Goal: Task Accomplishment & Management: Manage account settings

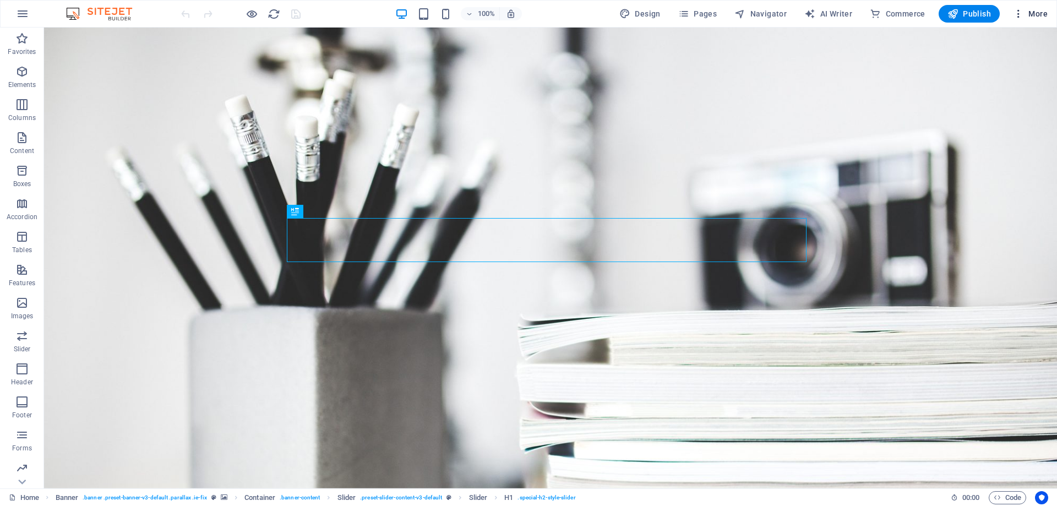
click at [1029, 8] on span "More" at bounding box center [1030, 13] width 35 height 11
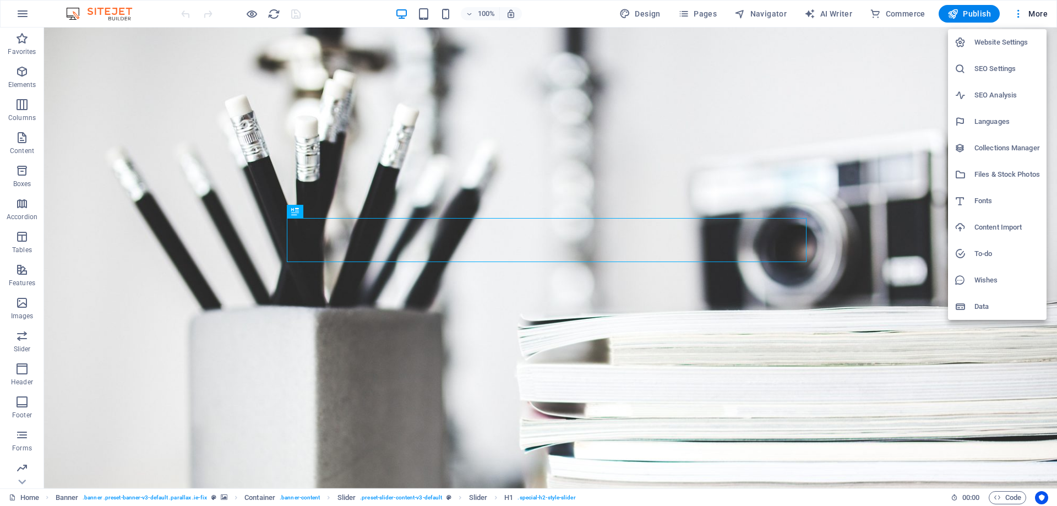
click at [989, 73] on h6 "SEO Settings" at bounding box center [1007, 68] width 66 height 13
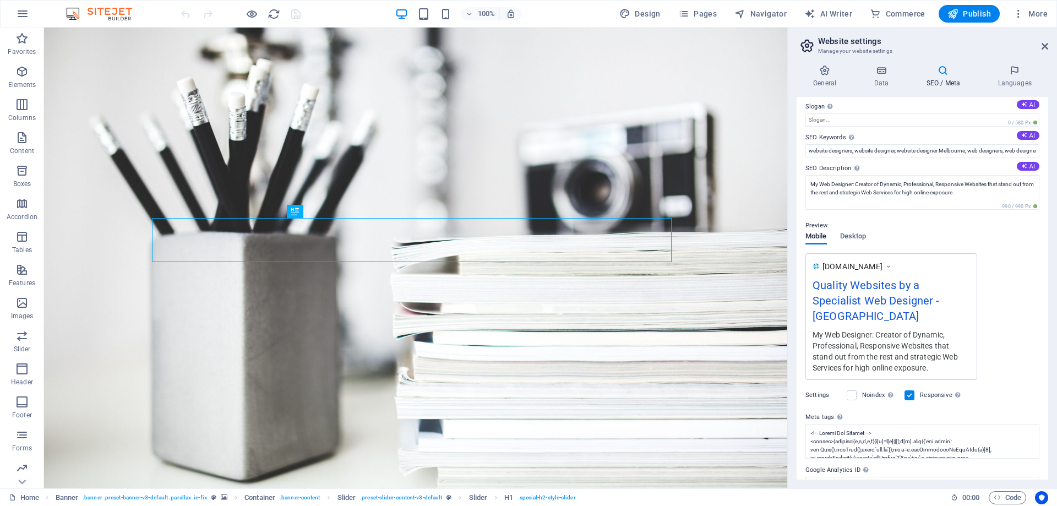
scroll to position [71, 0]
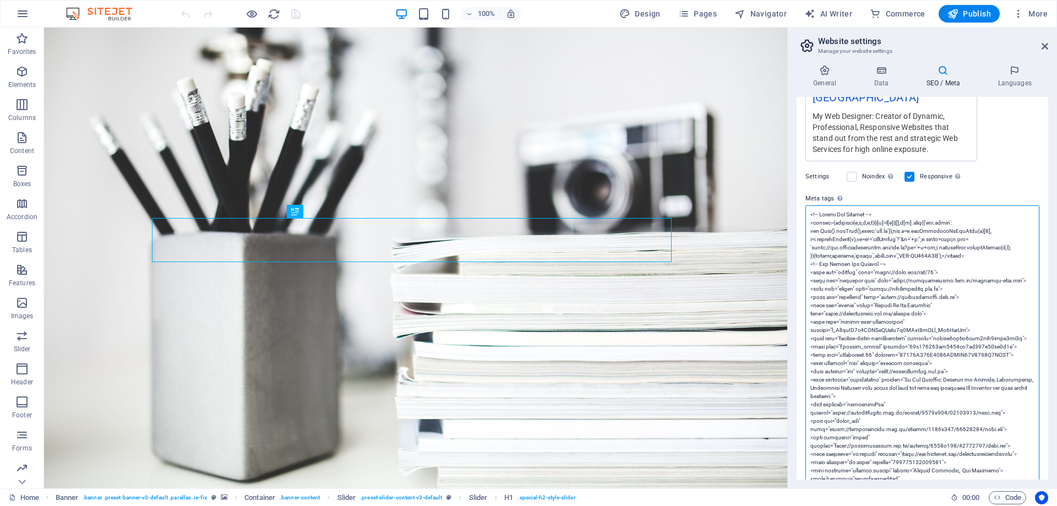
scroll to position [236, 0]
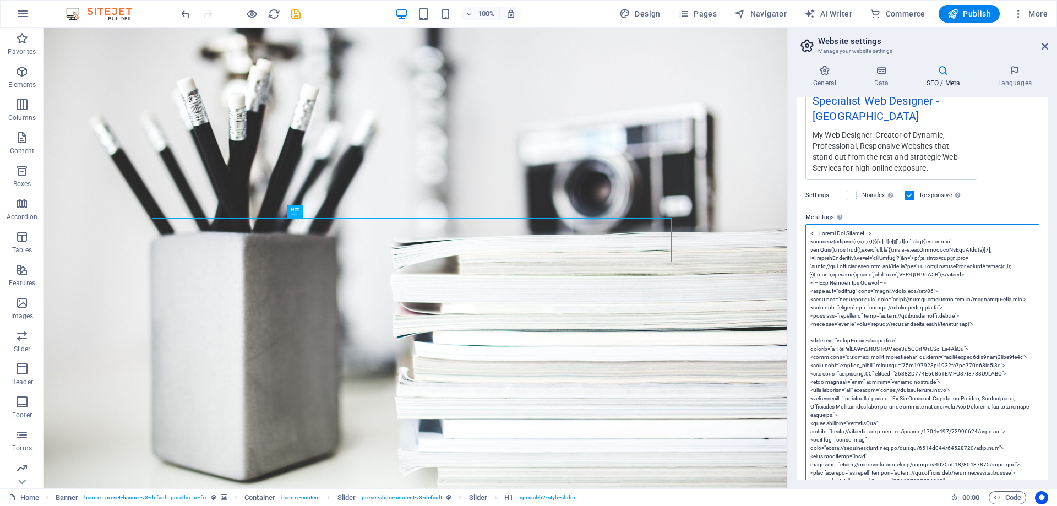
paste textarea "<link rel="search" type="application/opensearchdescription+xml" title="Search M…"
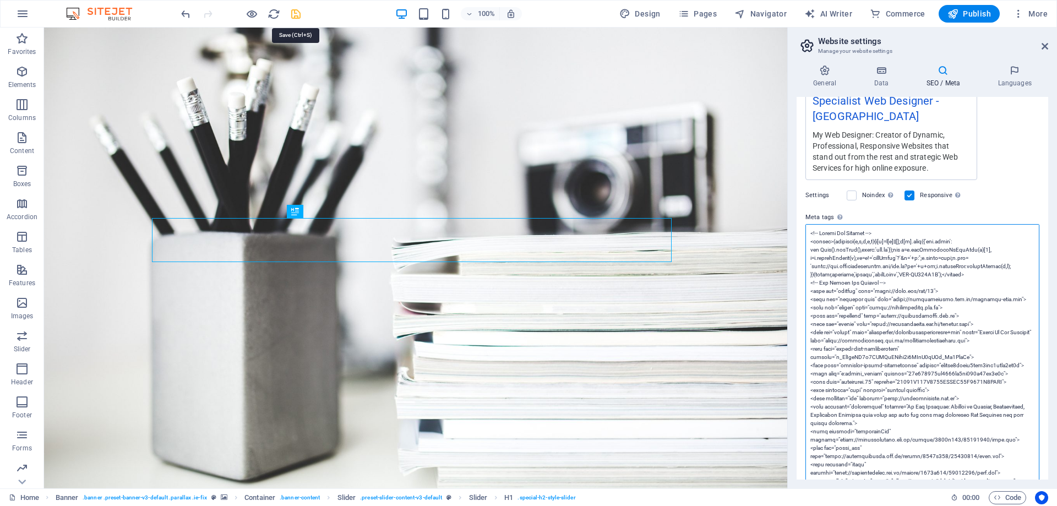
type textarea "<!-- Google Tag Manager --> <script>(function(w,d,s,l,i){w[l]=w[l]||[];w[l].pus…"
click at [296, 14] on icon "save" at bounding box center [296, 14] width 13 height 13
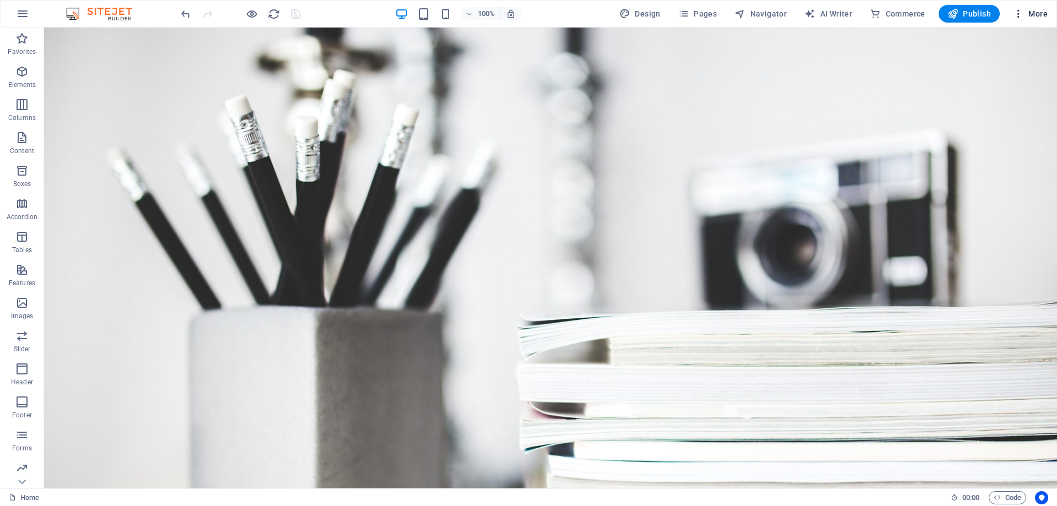
click at [1030, 16] on span "More" at bounding box center [1030, 13] width 35 height 11
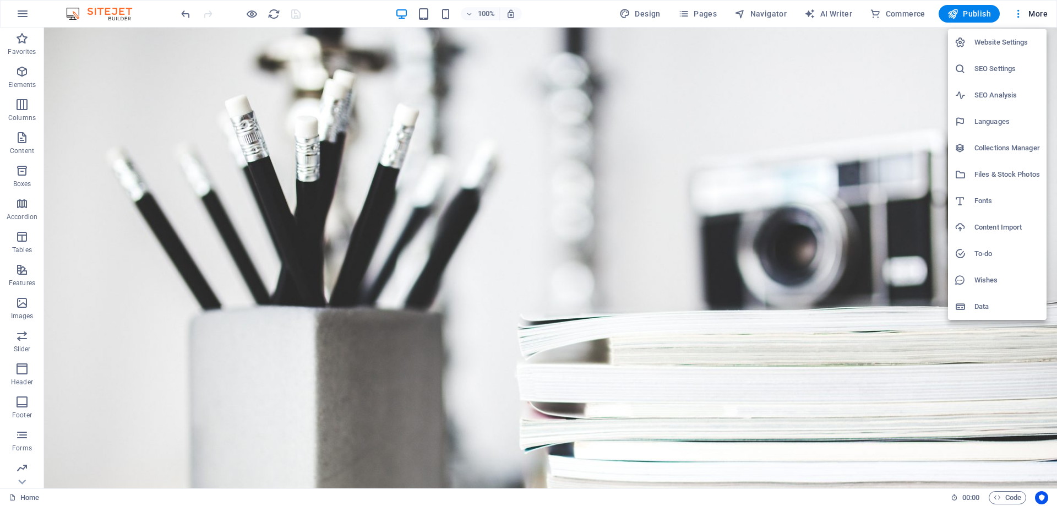
click at [985, 68] on h6 "SEO Settings" at bounding box center [1007, 68] width 66 height 13
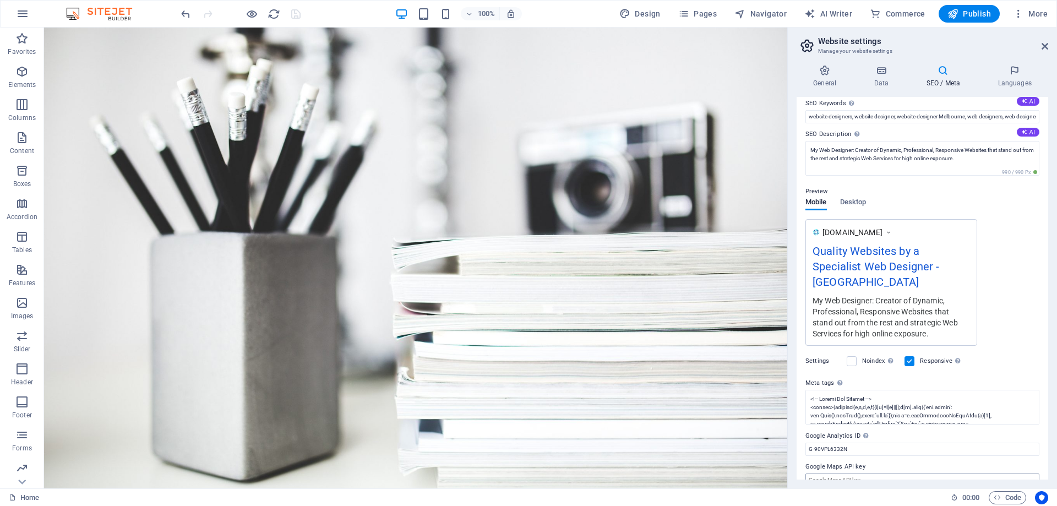
scroll to position [71, 0]
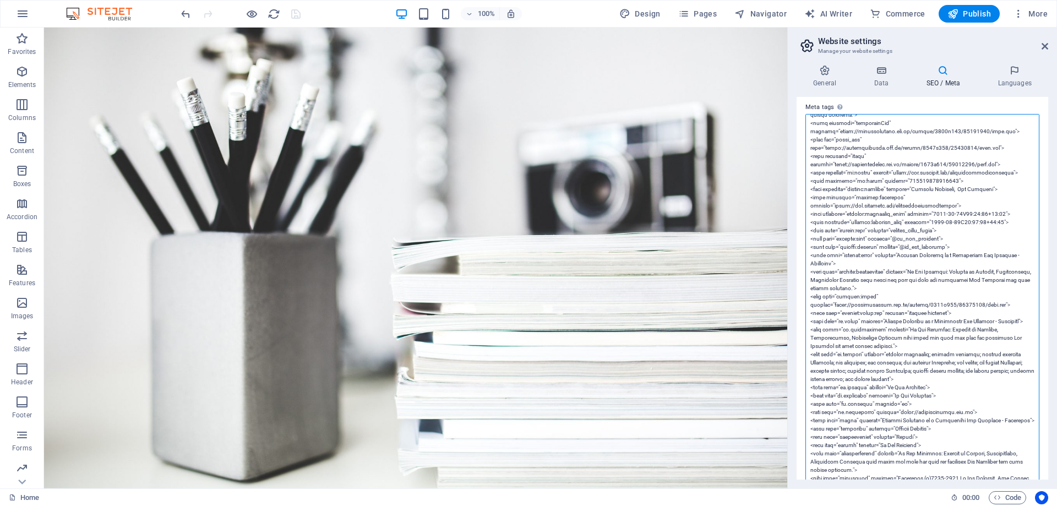
scroll to position [184, 0]
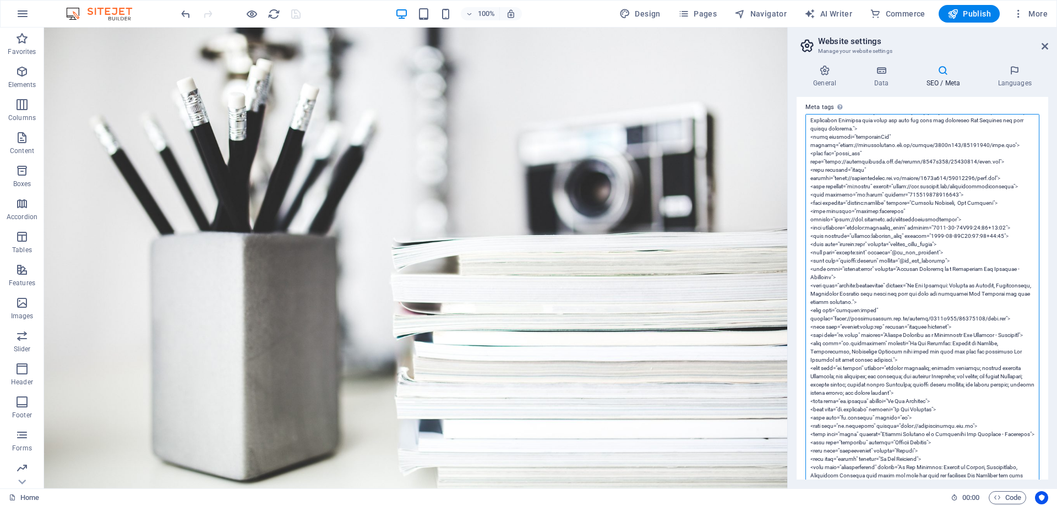
drag, startPoint x: 946, startPoint y: 195, endPoint x: 900, endPoint y: 195, distance: 45.7
drag, startPoint x: 968, startPoint y: 189, endPoint x: 835, endPoint y: 186, distance: 132.7
paste textarea "106489121503608"
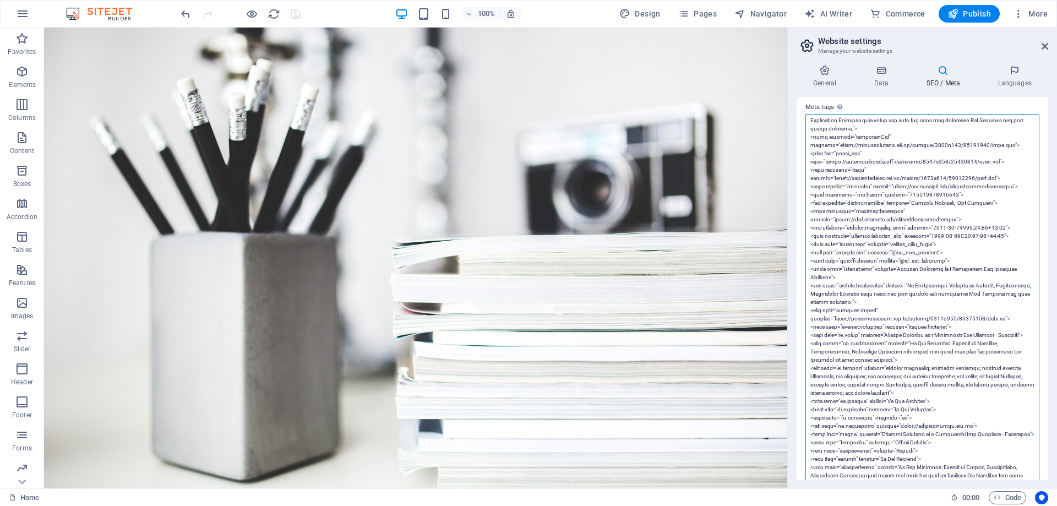
type textarea "<!-- Google Tag Manager --> <script>(function(w,d,s,l,i){w[l]=w[l]||[];w[l].pus…"
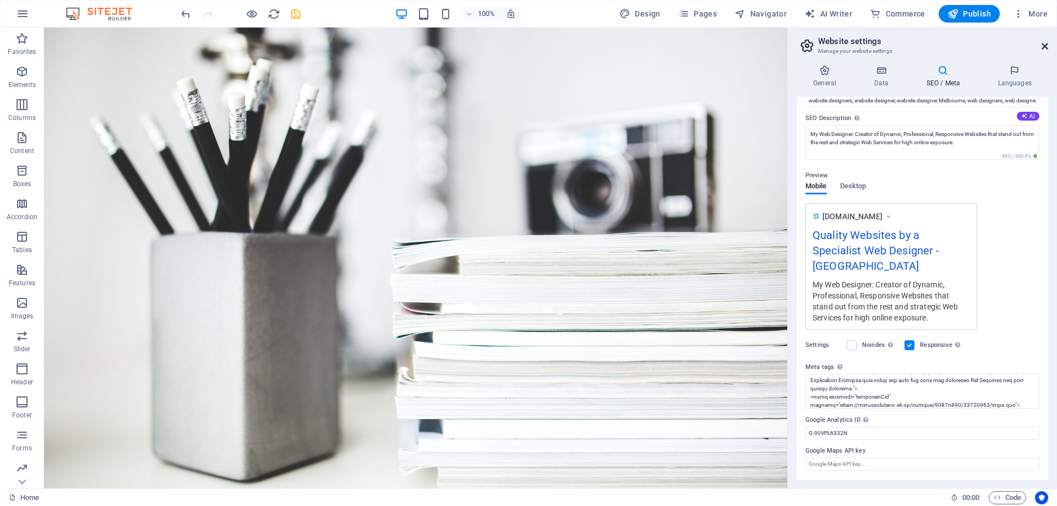
click at [1045, 46] on icon at bounding box center [1044, 46] width 7 height 9
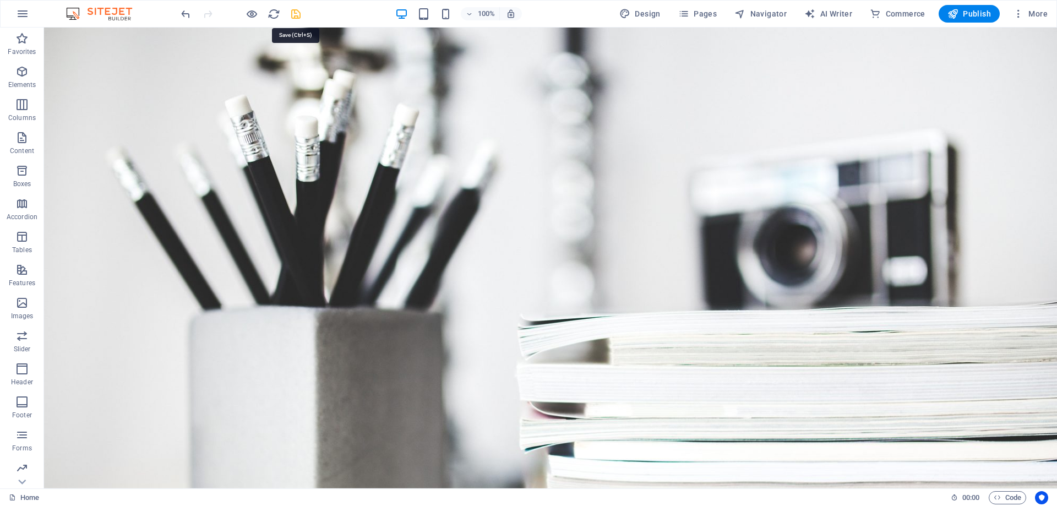
click at [294, 17] on icon "save" at bounding box center [296, 14] width 13 height 13
click at [1031, 14] on span "More" at bounding box center [1030, 13] width 35 height 11
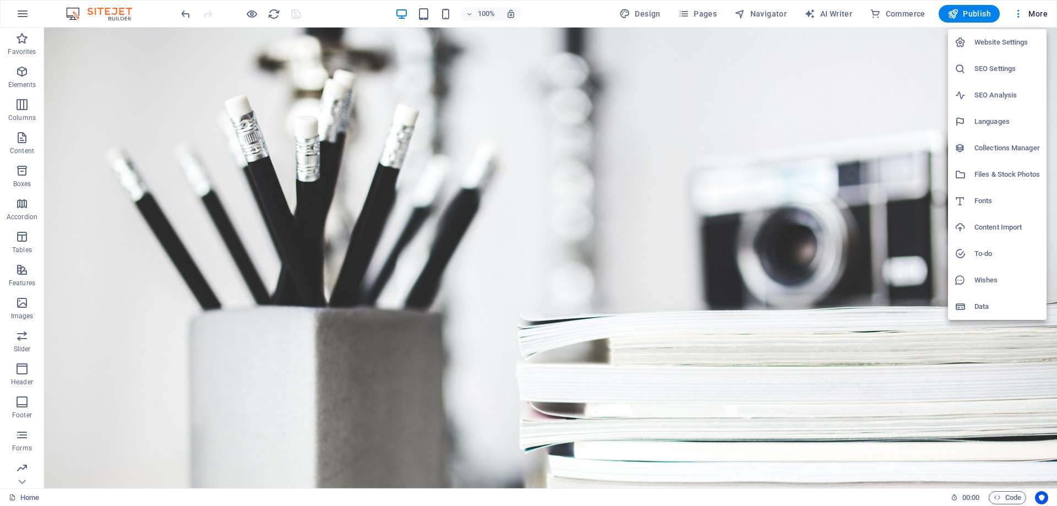
click at [985, 68] on h6 "SEO Settings" at bounding box center [1007, 68] width 66 height 13
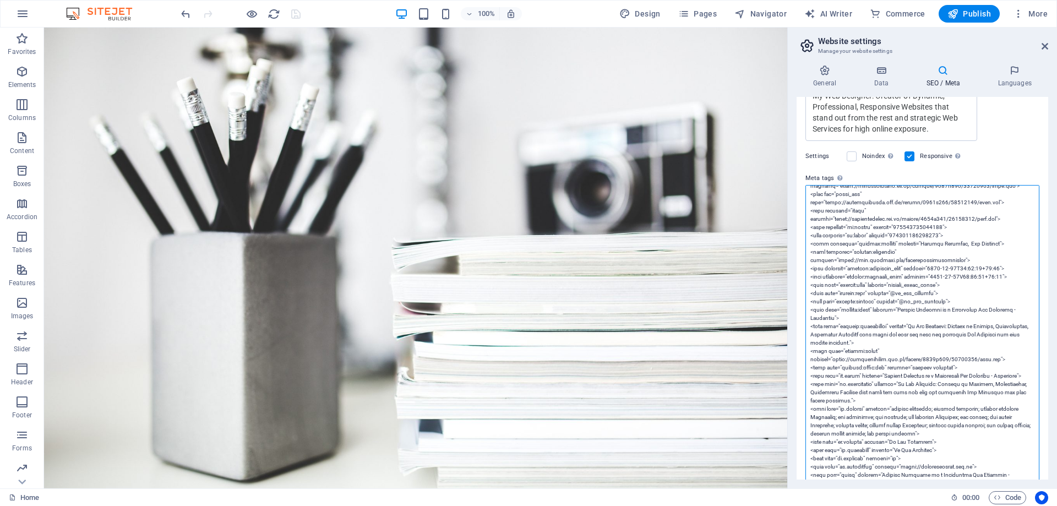
scroll to position [239, 0]
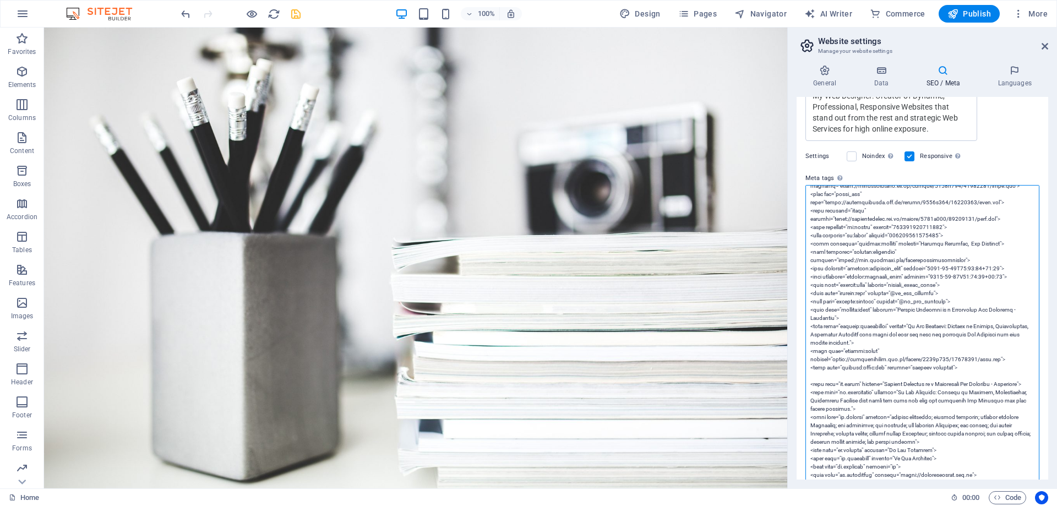
paste textarea "<meta property="twitter:label1" content="Written by"> <meta property="twitter:d…"
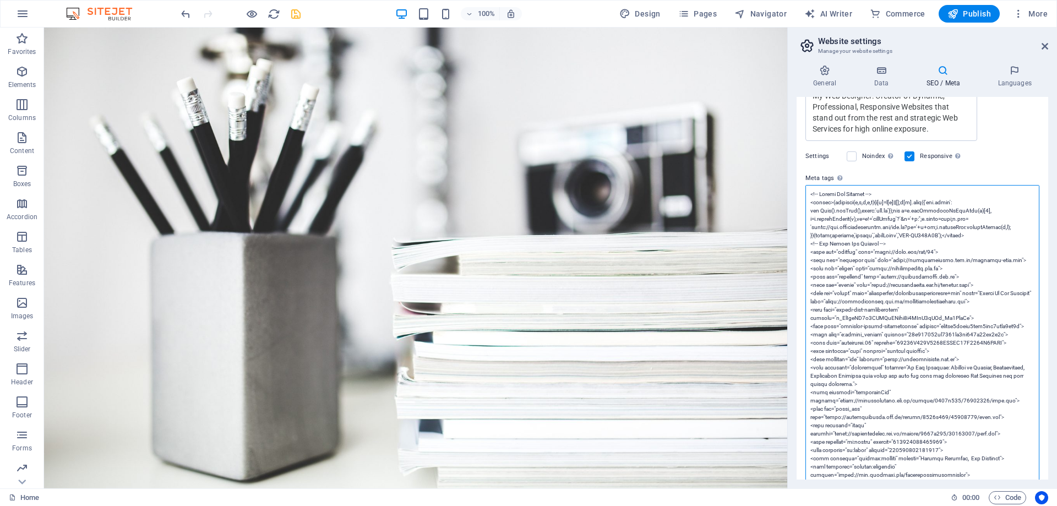
scroll to position [55, 0]
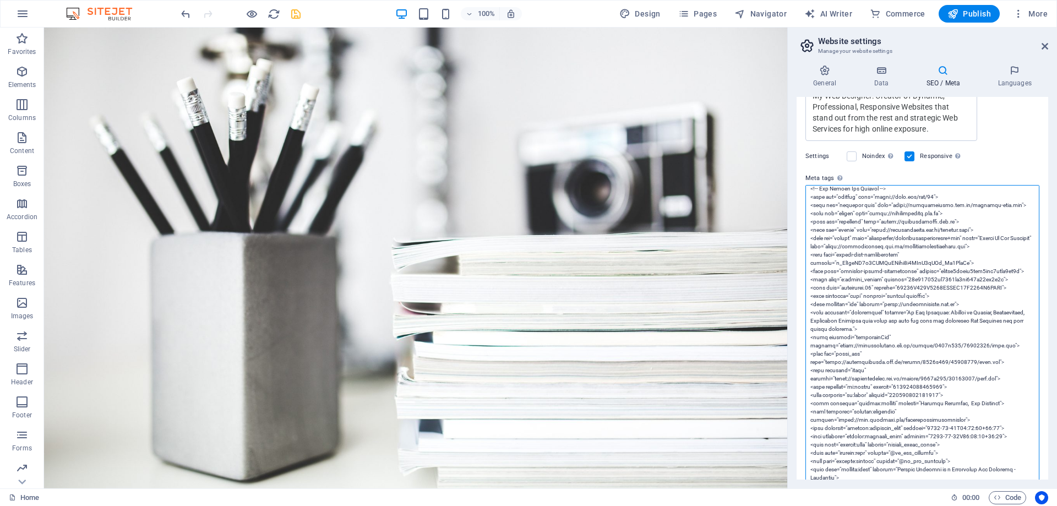
drag, startPoint x: 985, startPoint y: 214, endPoint x: 801, endPoint y: 212, distance: 183.3
click at [801, 212] on div "SEO Title The title of your website - make it something that stands out in sear…" at bounding box center [922, 288] width 252 height 383
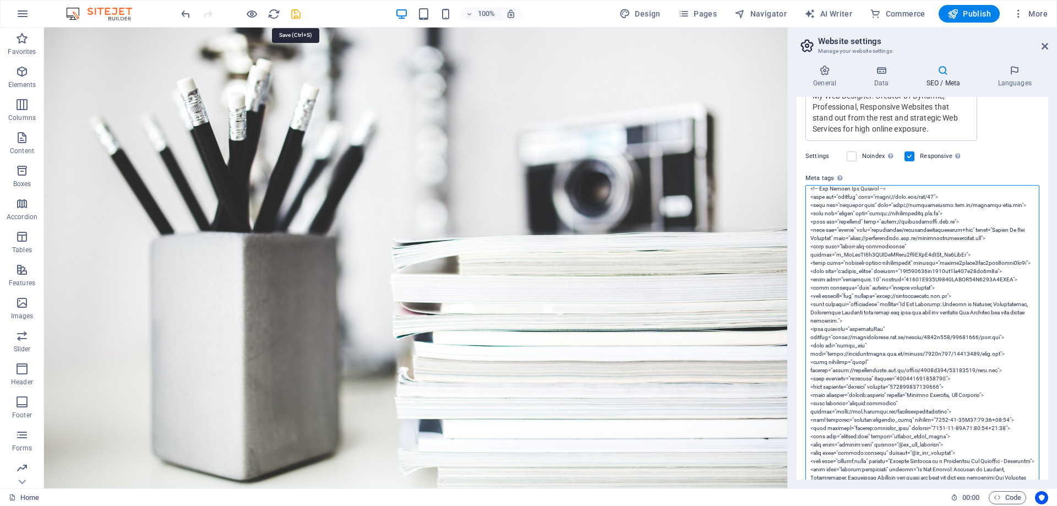
type textarea "<!-- Google Tag Manager --> <script>(function(w,d,s,l,i){w[l]=w[l]||[];w[l].pus…"
click at [294, 16] on icon "save" at bounding box center [296, 14] width 13 height 13
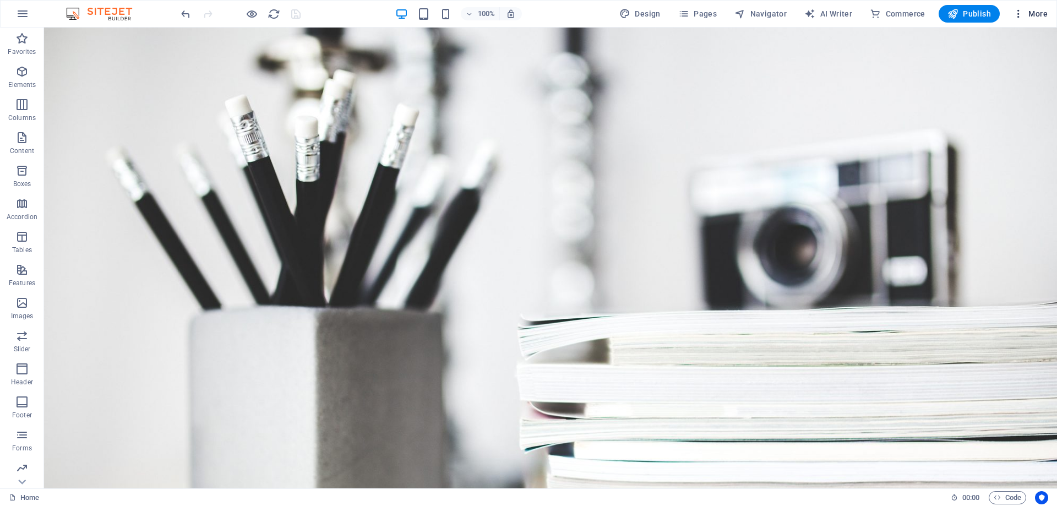
click at [1028, 14] on span "More" at bounding box center [1030, 13] width 35 height 11
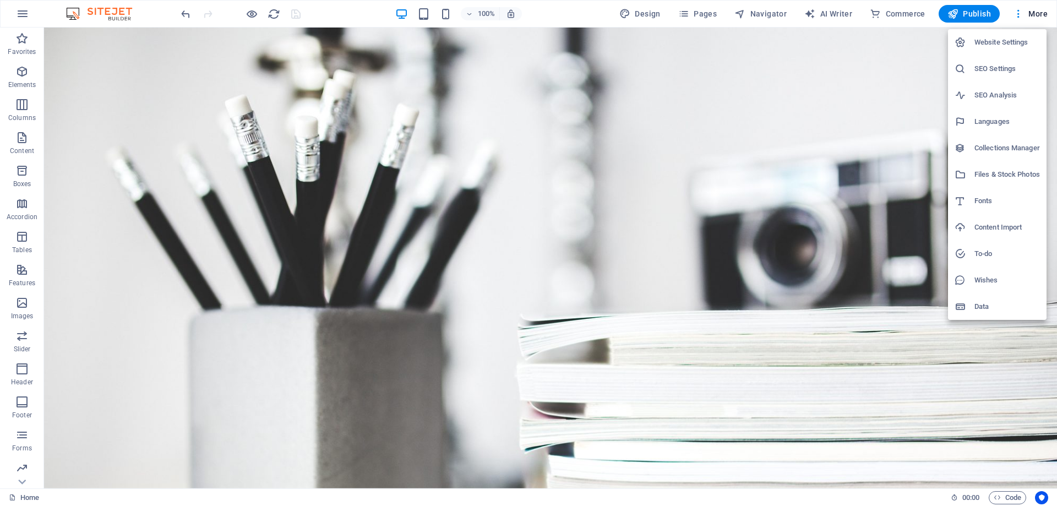
click at [991, 68] on h6 "SEO Settings" at bounding box center [1007, 68] width 66 height 13
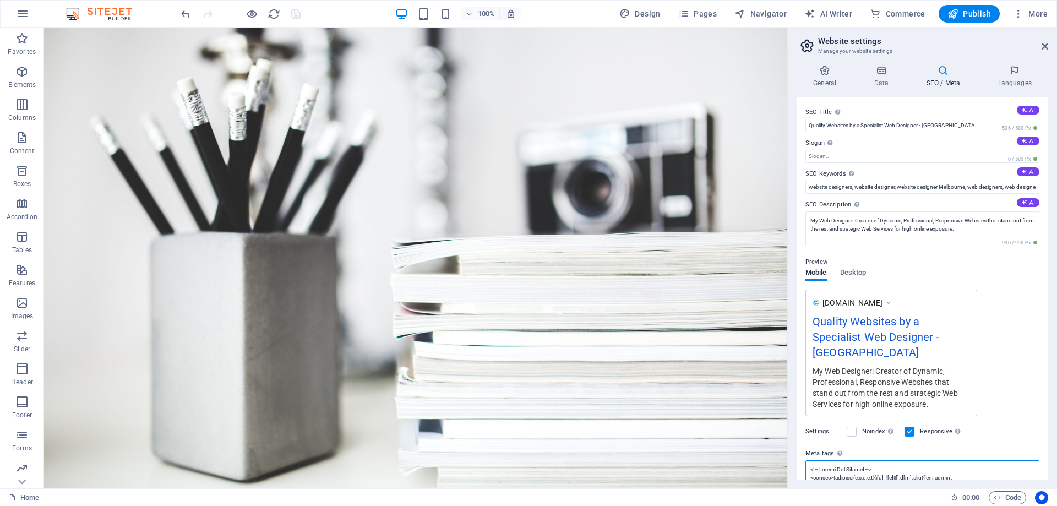
click at [875, 466] on textarea "Meta tags Enter HTML code here that will be placed inside the tags of your webs…" at bounding box center [922, 477] width 234 height 35
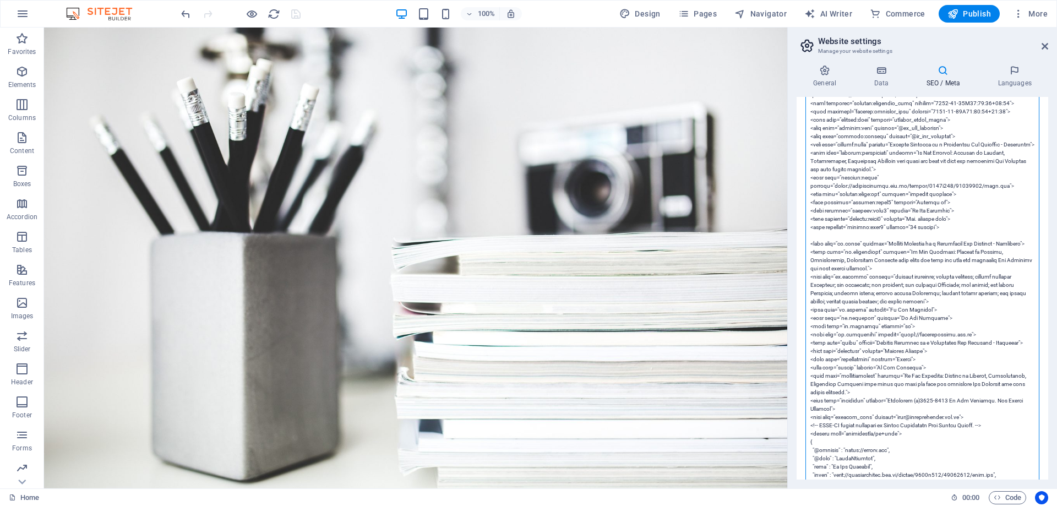
scroll to position [129, 0]
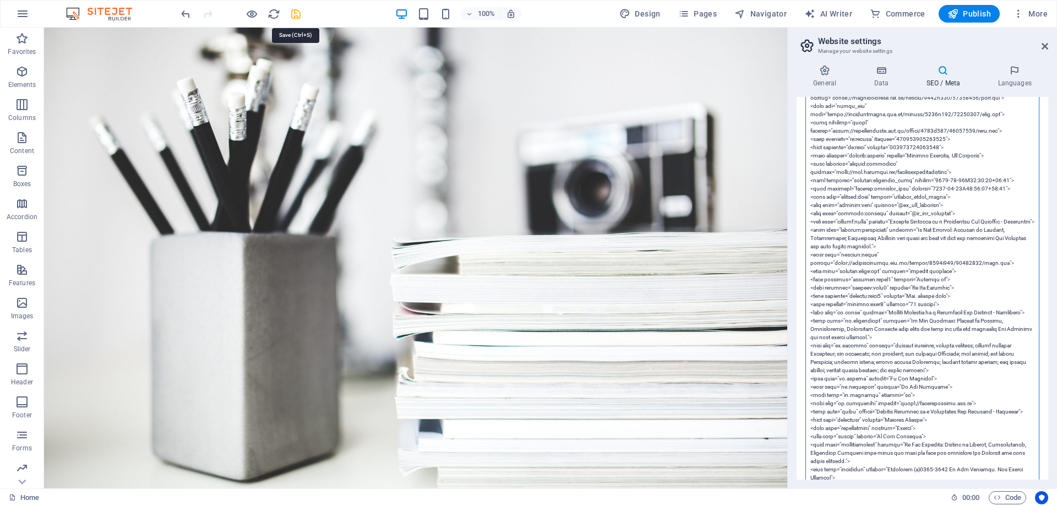
type textarea "<!-- Google Tag Manager --> <script>(function(w,d,s,l,i){w[l]=w[l]||[];w[l].pus…"
click at [296, 12] on icon "save" at bounding box center [296, 14] width 13 height 13
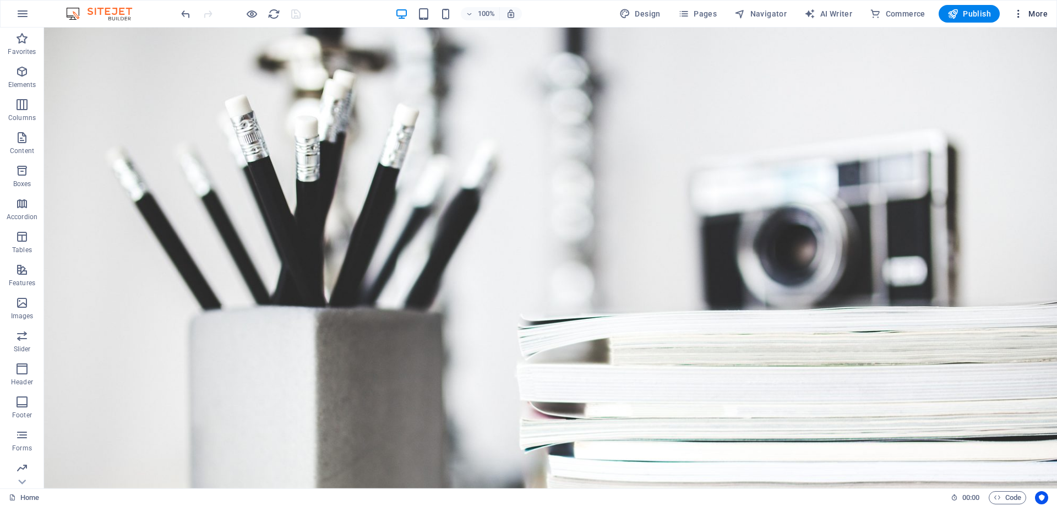
click at [1027, 16] on span "More" at bounding box center [1030, 13] width 35 height 11
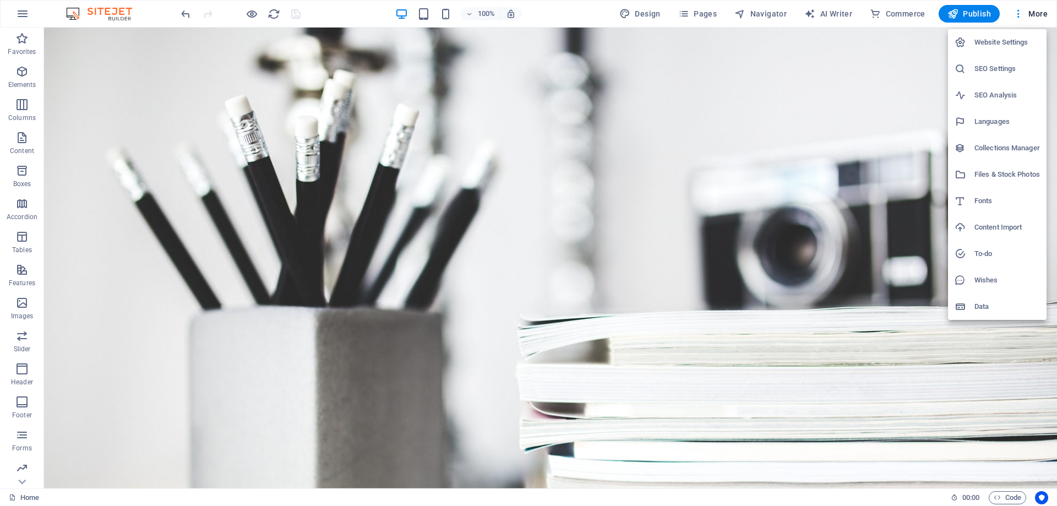
click at [999, 63] on h6 "SEO Settings" at bounding box center [1007, 68] width 66 height 13
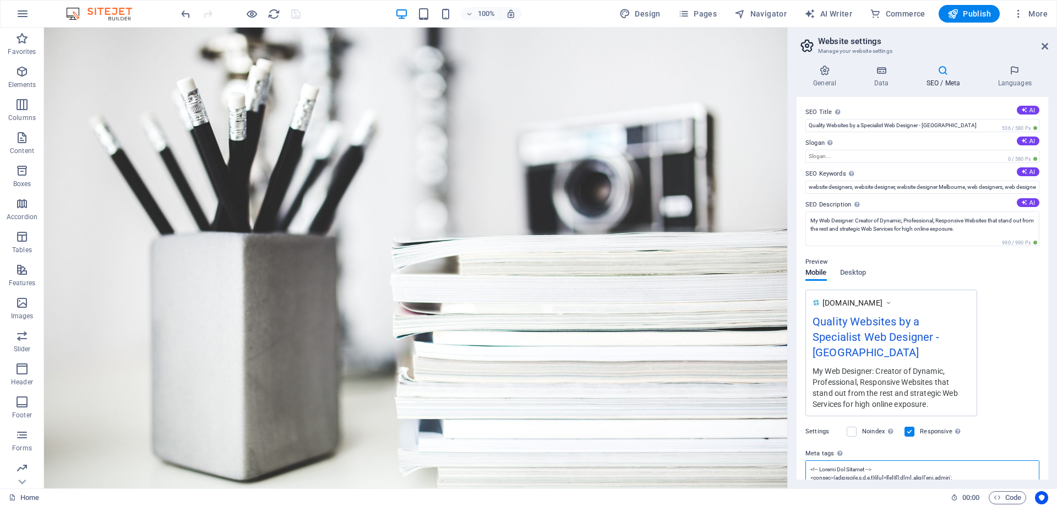
click at [860, 460] on textarea "Meta tags Enter HTML code here that will be placed inside the tags of your webs…" at bounding box center [922, 477] width 234 height 35
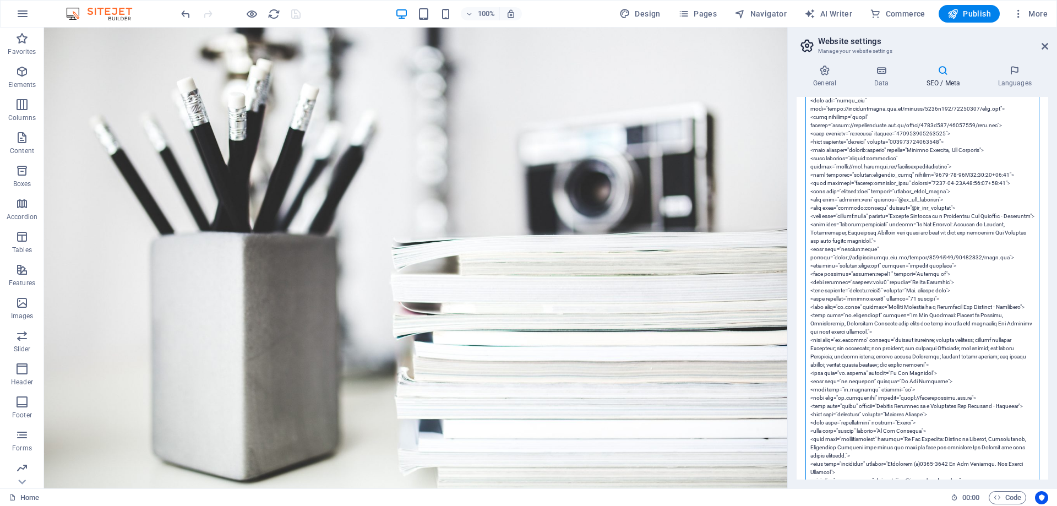
scroll to position [385, 0]
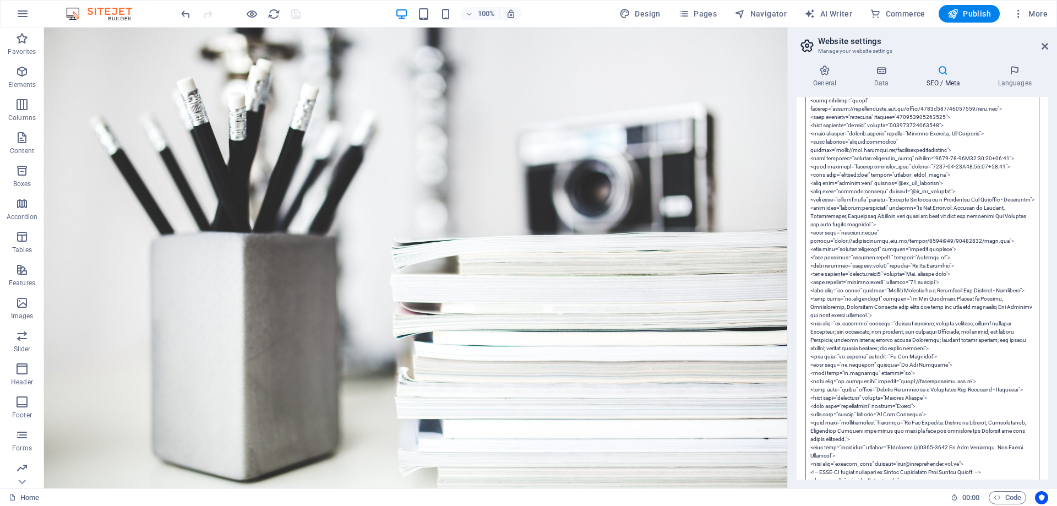
drag, startPoint x: 847, startPoint y: 227, endPoint x: 828, endPoint y: 227, distance: 18.7
drag, startPoint x: 841, startPoint y: 216, endPoint x: 828, endPoint y: 216, distance: 12.1
drag, startPoint x: 847, startPoint y: 226, endPoint x: 827, endPoint y: 226, distance: 20.4
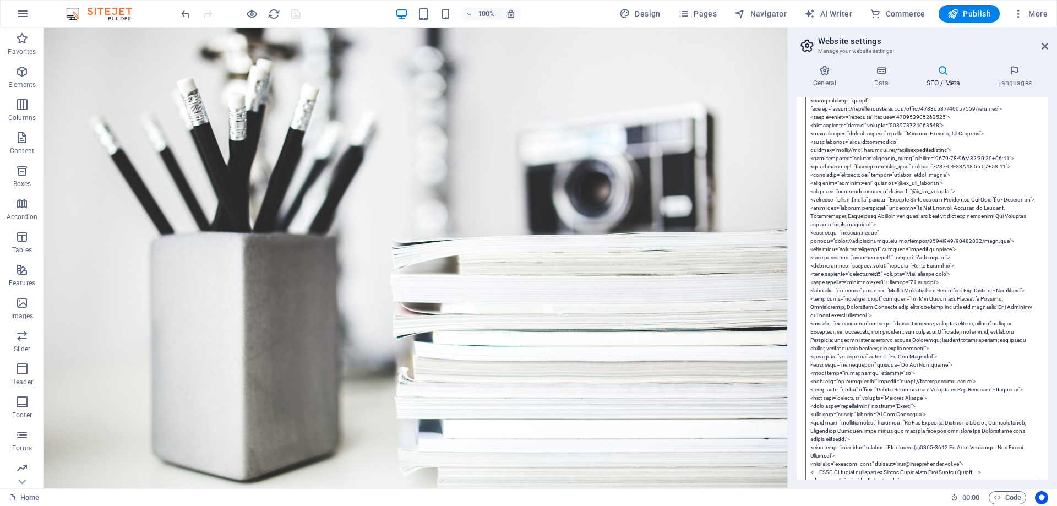
paste textarea "name"
drag, startPoint x: 847, startPoint y: 234, endPoint x: 827, endPoint y: 233, distance: 19.8
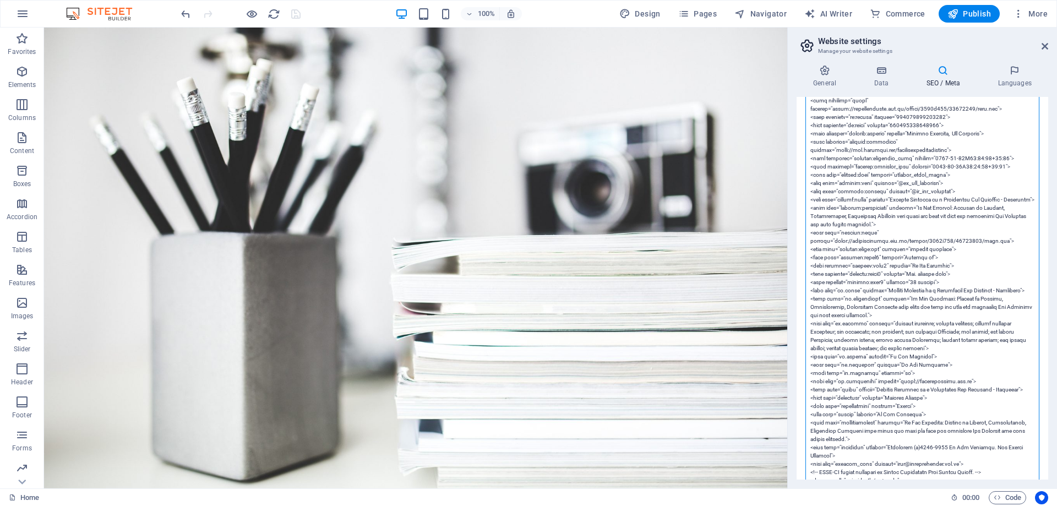
paste textarea "name"
drag, startPoint x: 847, startPoint y: 243, endPoint x: 827, endPoint y: 243, distance: 19.8
paste textarea "name"
drag, startPoint x: 847, startPoint y: 250, endPoint x: 827, endPoint y: 252, distance: 19.9
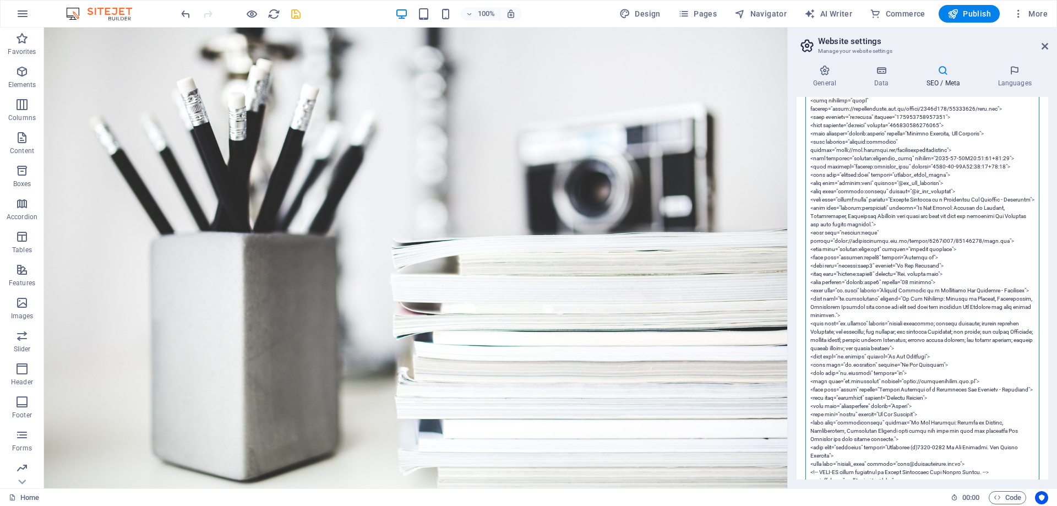
paste textarea "name"
type textarea "<!-- Google Tag Manager --> <script>(function(w,d,s,l,i){w[l]=w[l]||[];w[l].pus…"
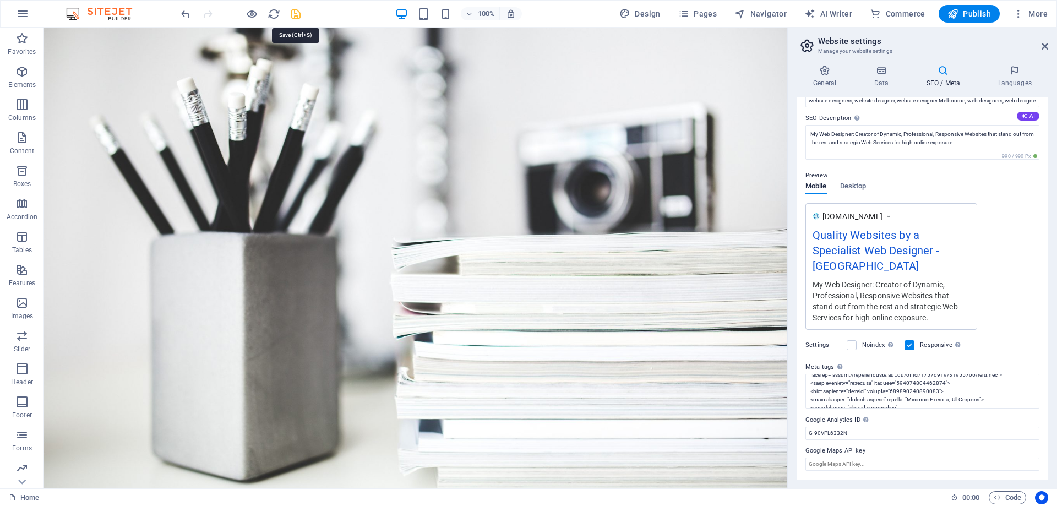
click at [296, 15] on icon "save" at bounding box center [296, 14] width 13 height 13
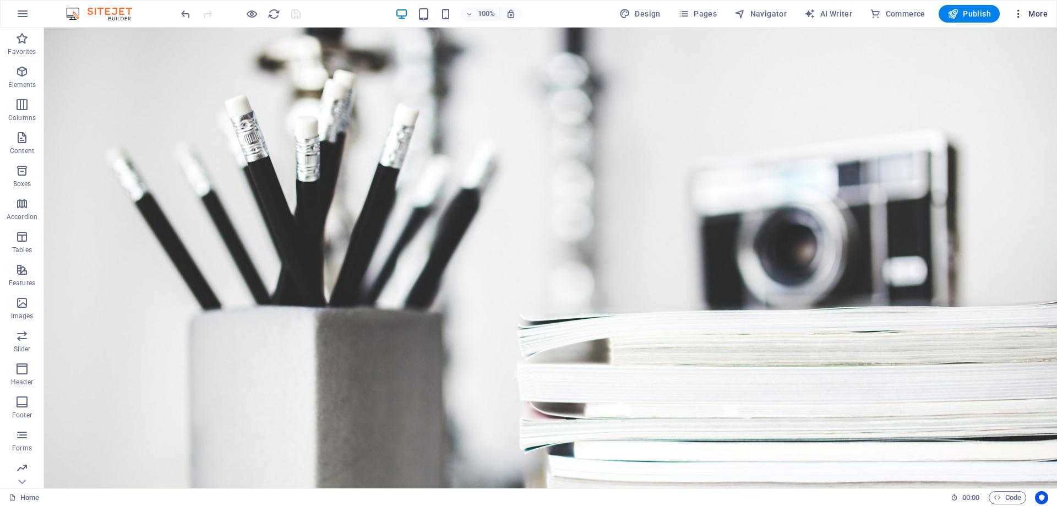
click at [1024, 14] on span "More" at bounding box center [1030, 13] width 35 height 11
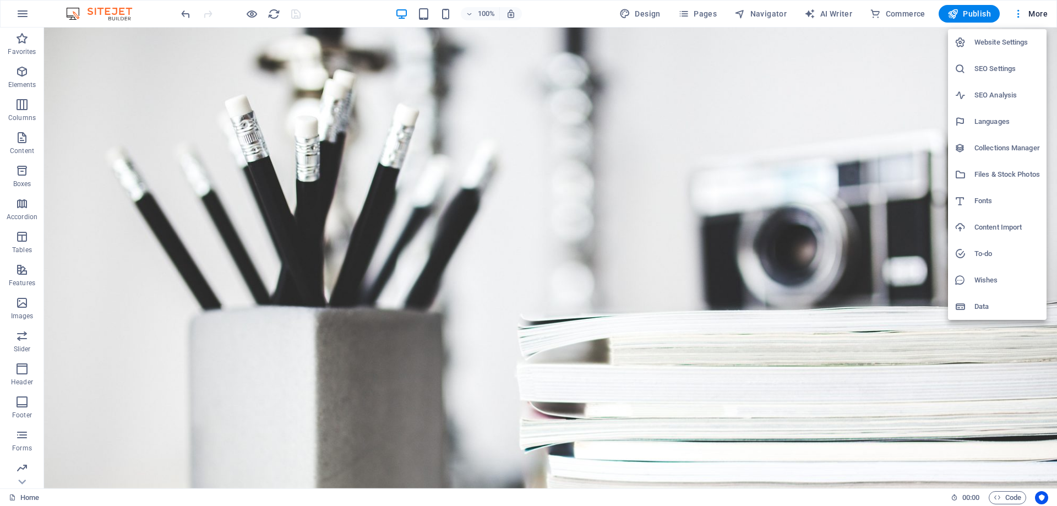
click at [990, 67] on h6 "SEO Settings" at bounding box center [1007, 68] width 66 height 13
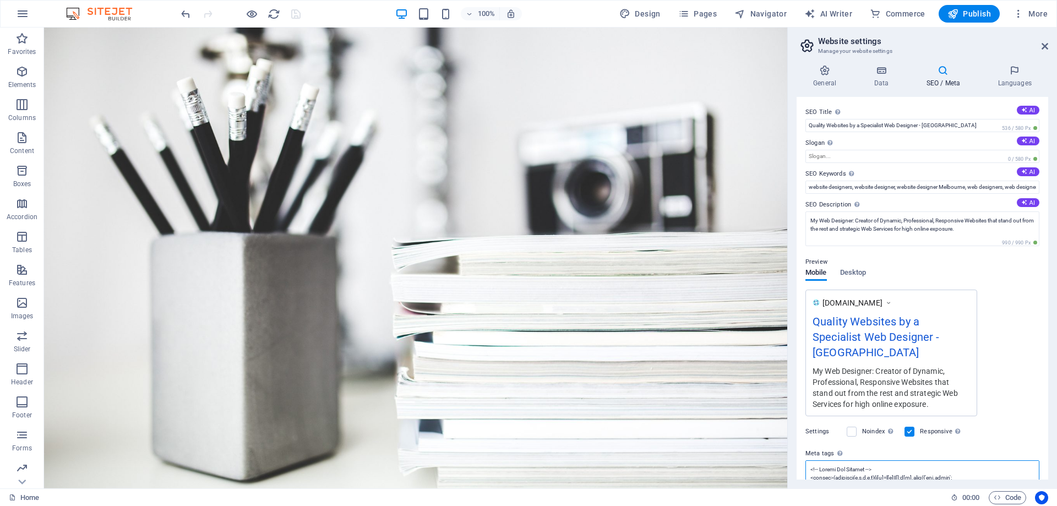
click at [907, 467] on textarea "Meta tags Enter HTML code here that will be placed inside the tags of your webs…" at bounding box center [922, 477] width 234 height 35
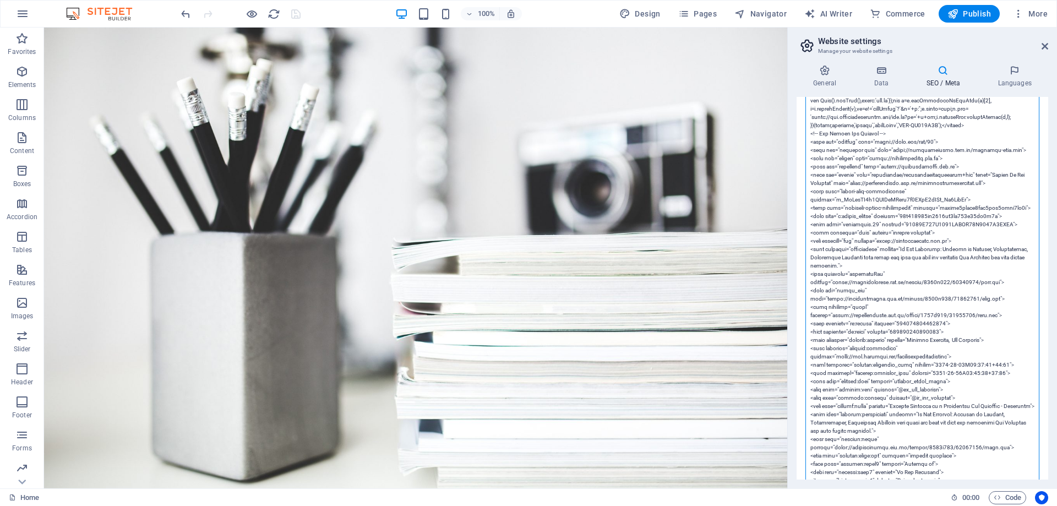
scroll to position [330, 0]
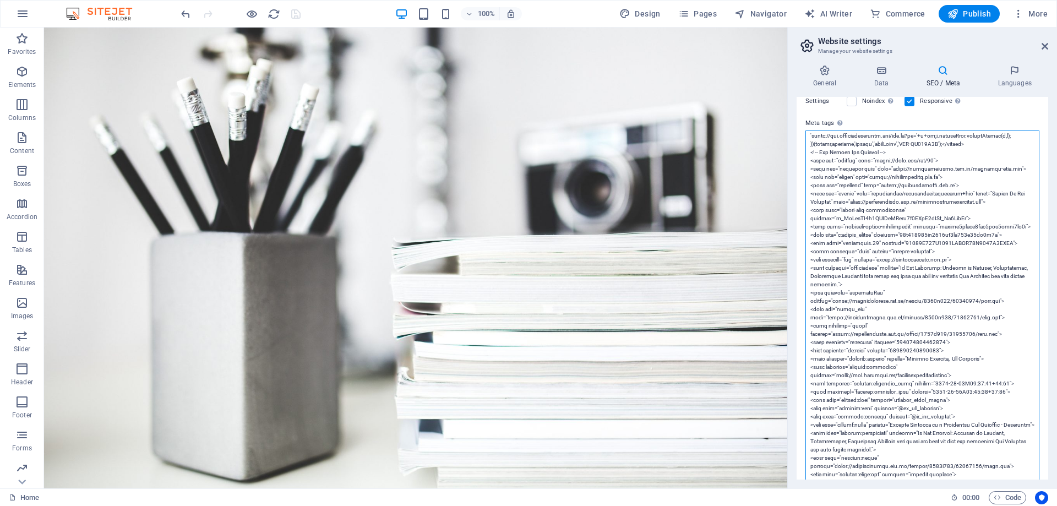
scroll to position [55, 0]
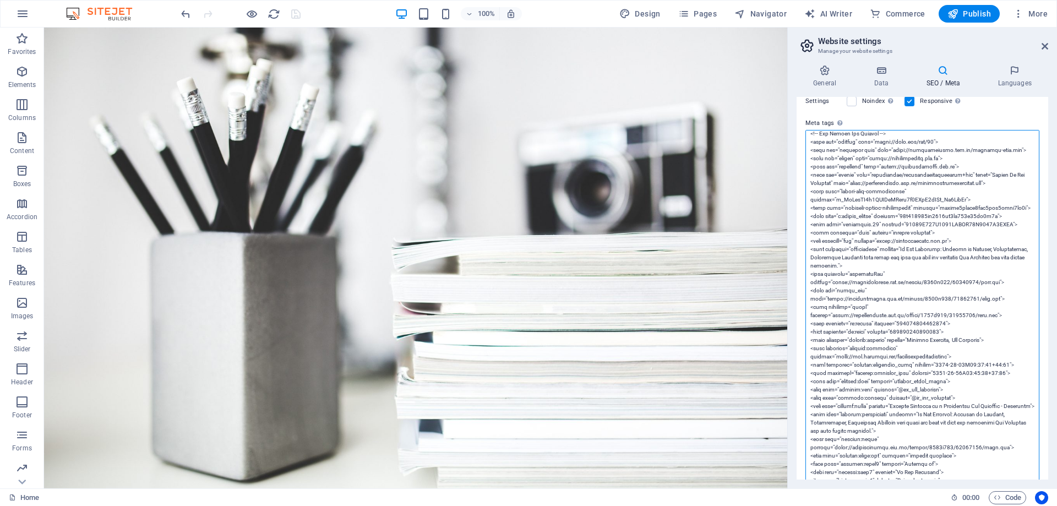
type textarea "<!-- Google Tag Manager --> <script>(function(w,d,s,l,i){w[l]=w[l]||[];w[l].pus…"
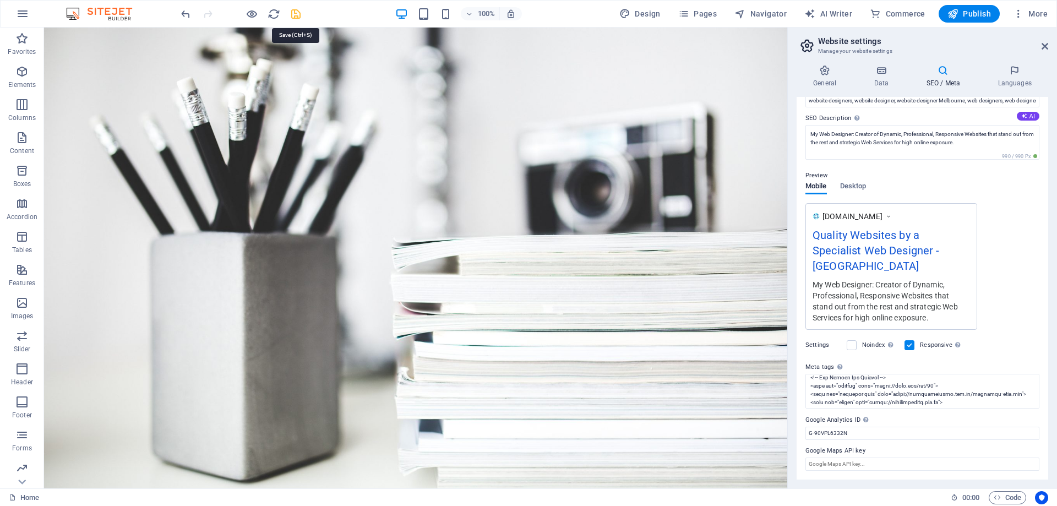
click at [294, 13] on icon "save" at bounding box center [296, 14] width 13 height 13
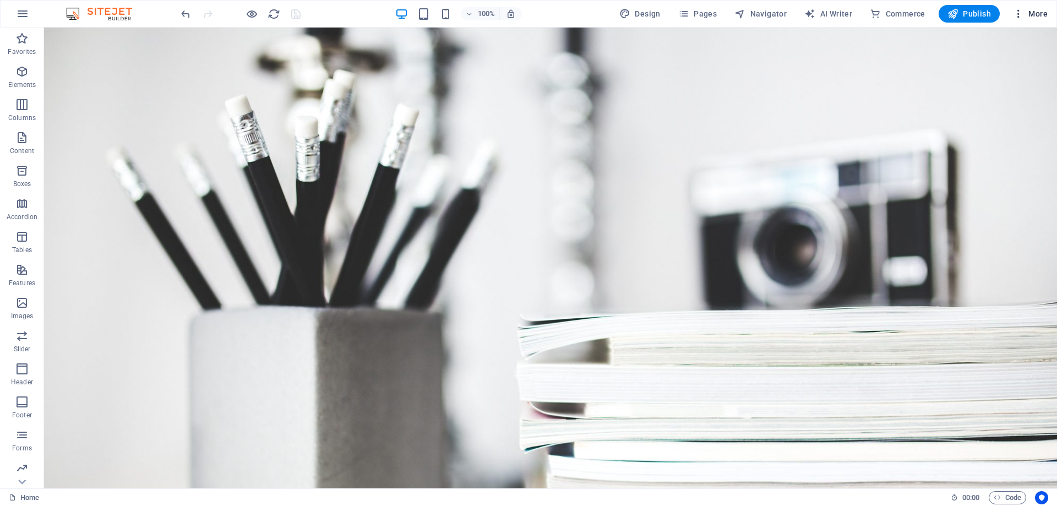
click at [1030, 15] on span "More" at bounding box center [1030, 13] width 35 height 11
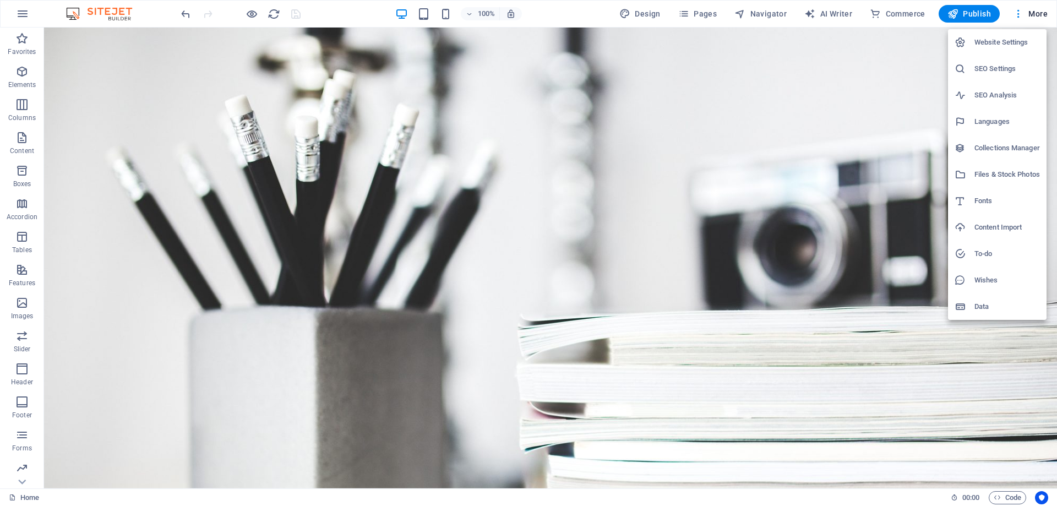
click at [992, 72] on h6 "SEO Settings" at bounding box center [1007, 68] width 66 height 13
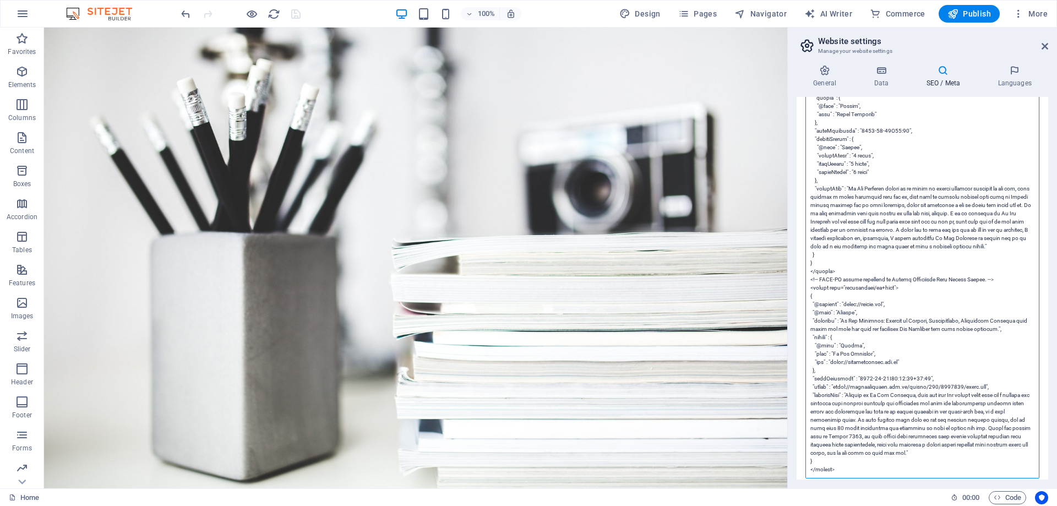
scroll to position [4018, 0]
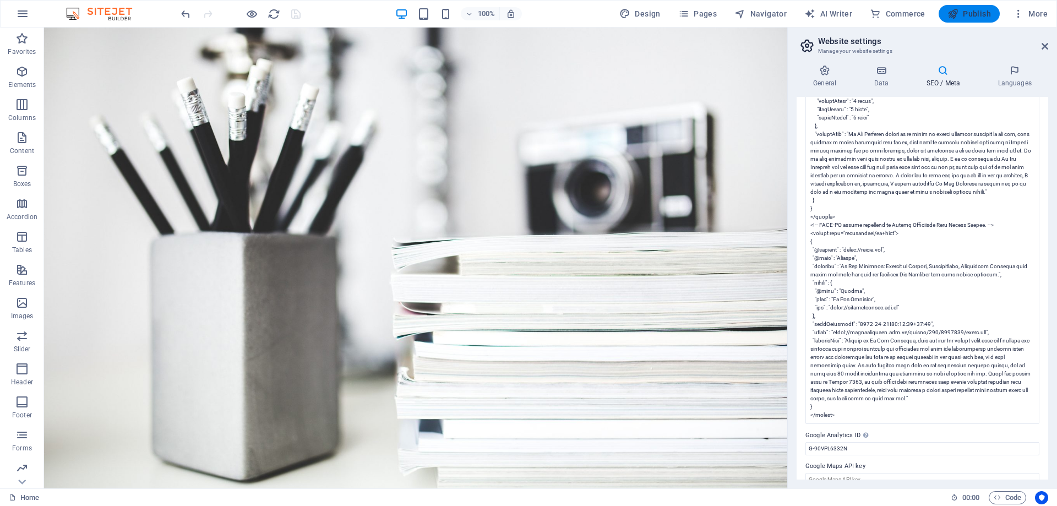
click at [975, 9] on span "Publish" at bounding box center [968, 13] width 43 height 11
